Goal: Navigation & Orientation: Find specific page/section

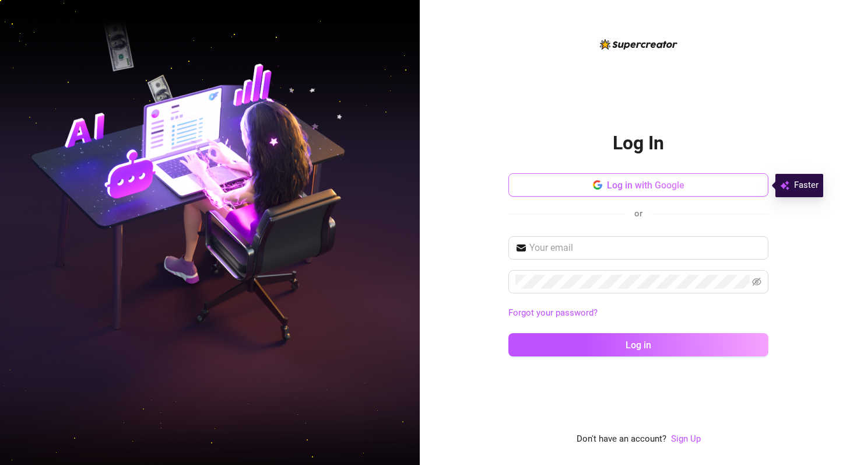
click at [610, 191] on button "Log in with Google" at bounding box center [639, 184] width 260 height 23
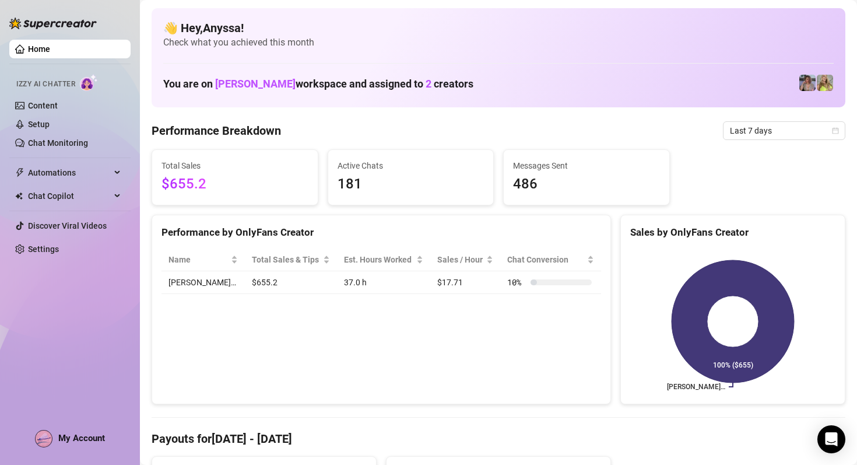
click at [50, 47] on link "Home" at bounding box center [39, 48] width 22 height 9
